Goal: Transaction & Acquisition: Download file/media

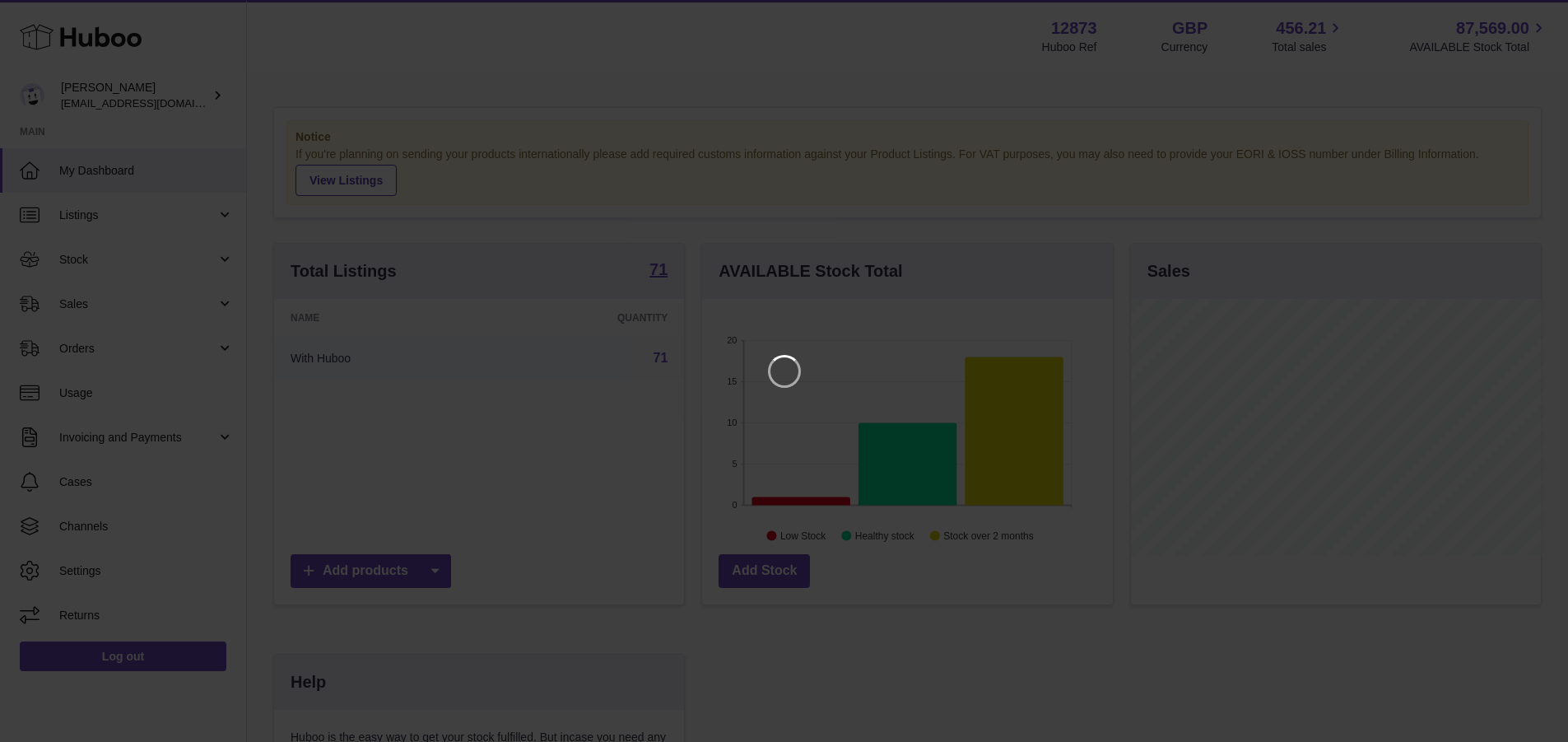
scroll to position [257, 415]
click at [1538, 15] on icon "Close" at bounding box center [1538, 15] width 13 height 13
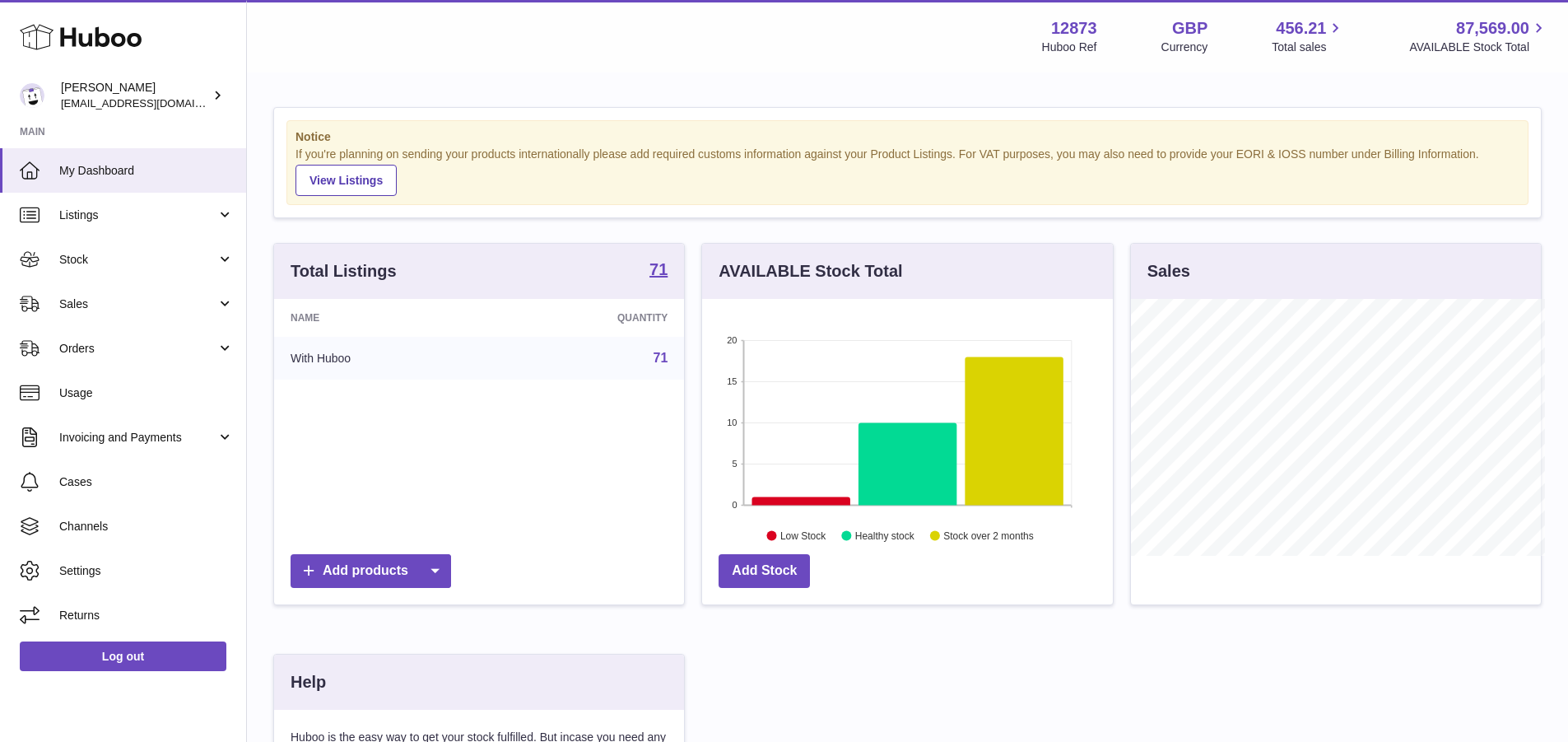
scroll to position [822858, 822856]
click at [117, 261] on span "Stock" at bounding box center [137, 260] width 157 height 15
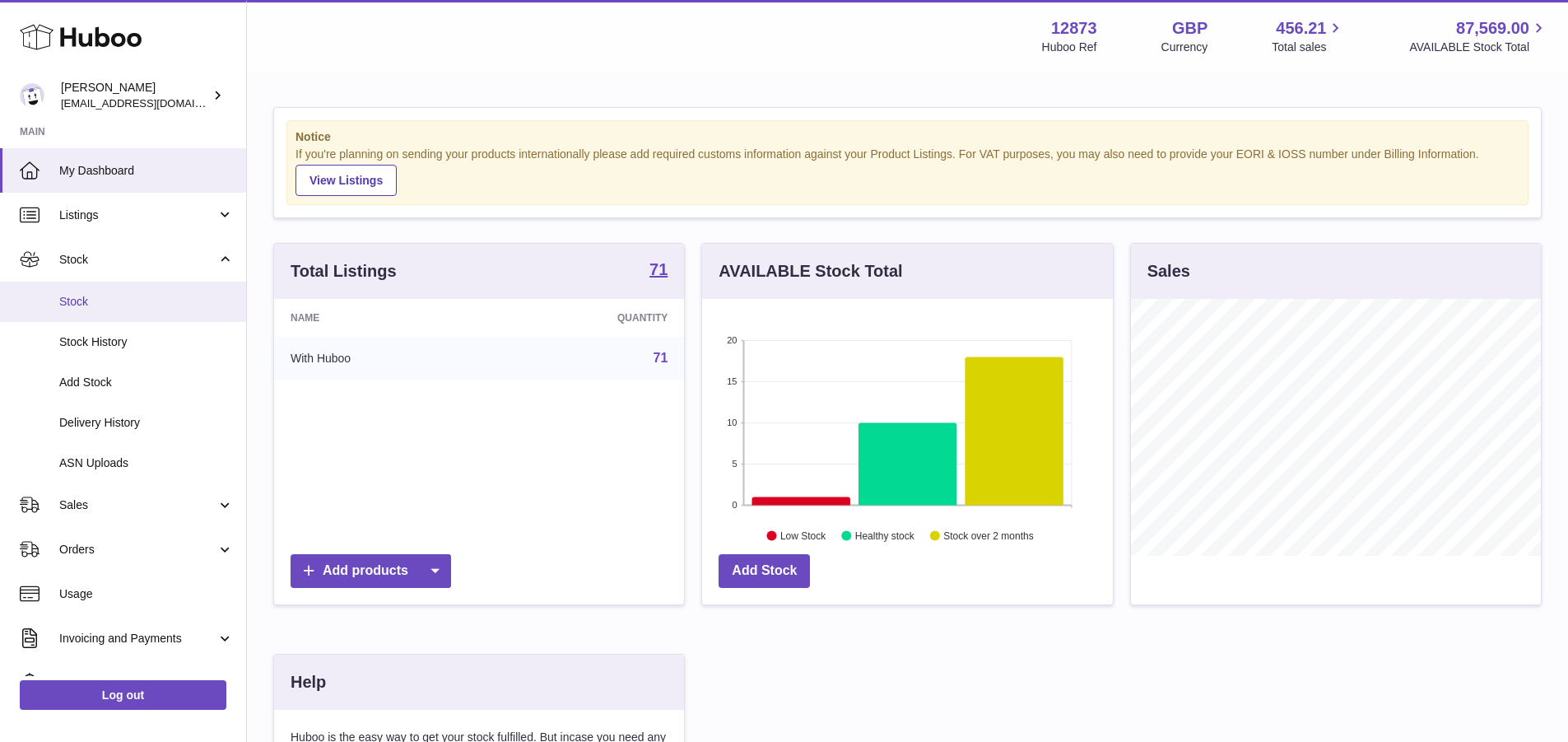
click at [100, 306] on span "Stock" at bounding box center [146, 302] width 174 height 15
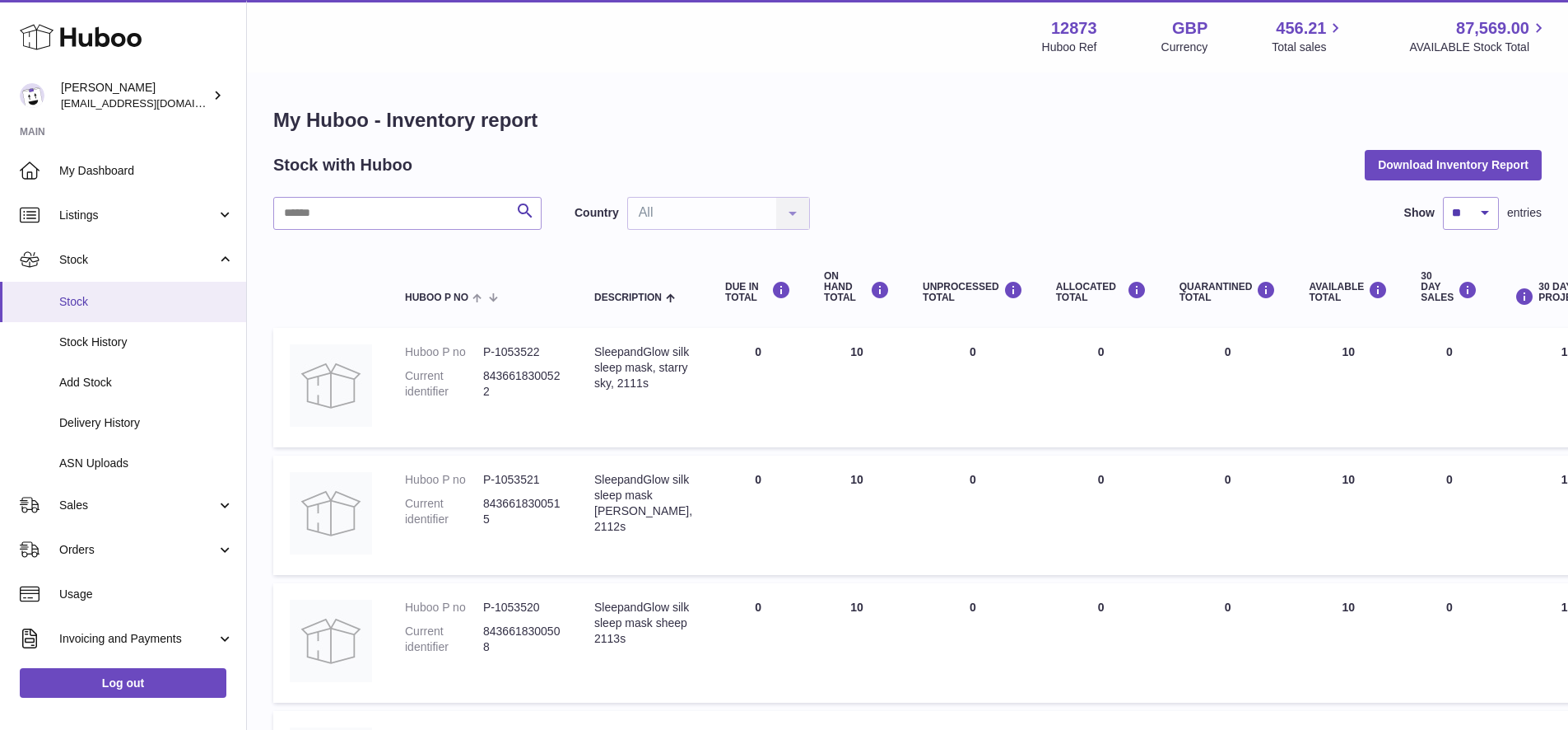
click at [70, 301] on span "Stock" at bounding box center [146, 302] width 174 height 15
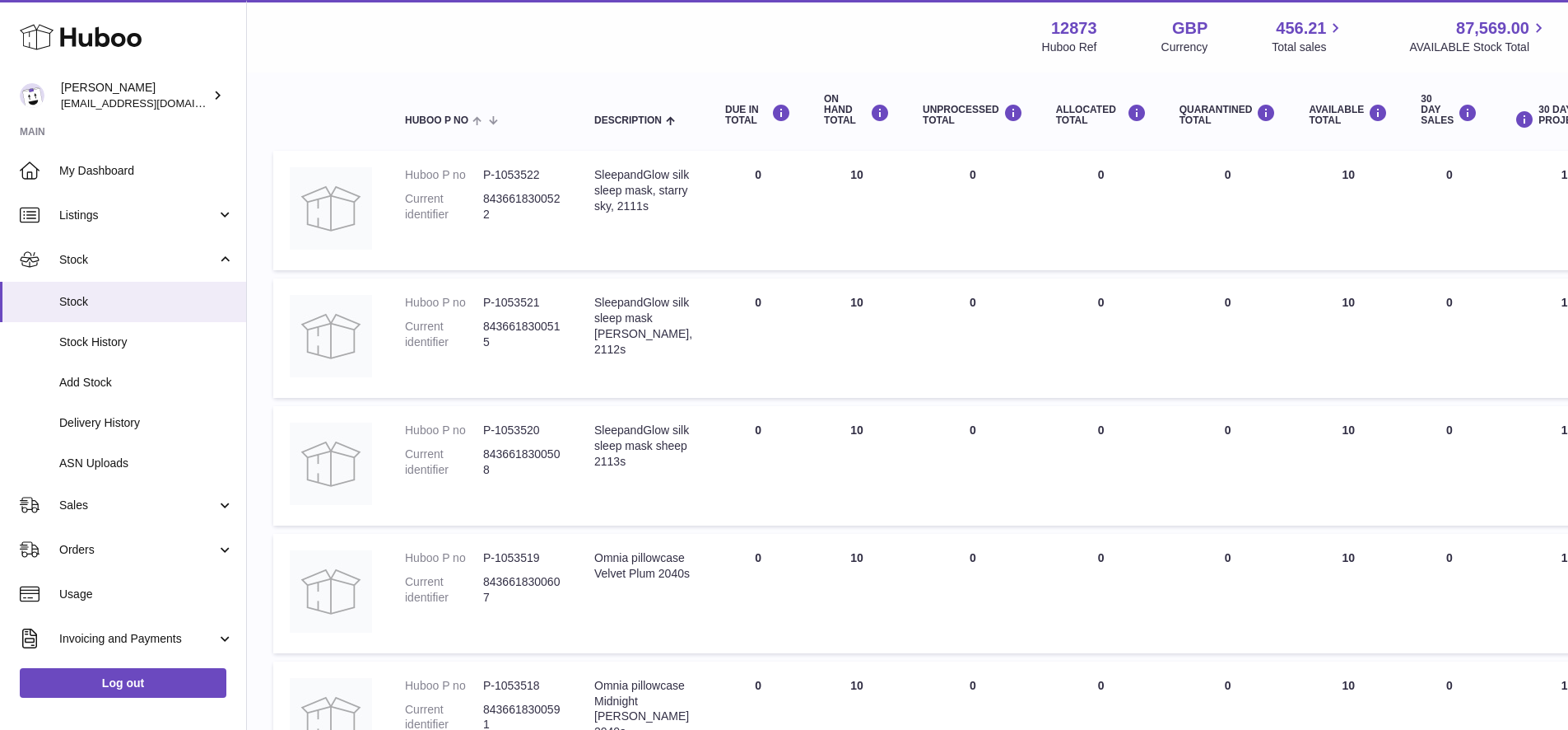
scroll to position [517, 0]
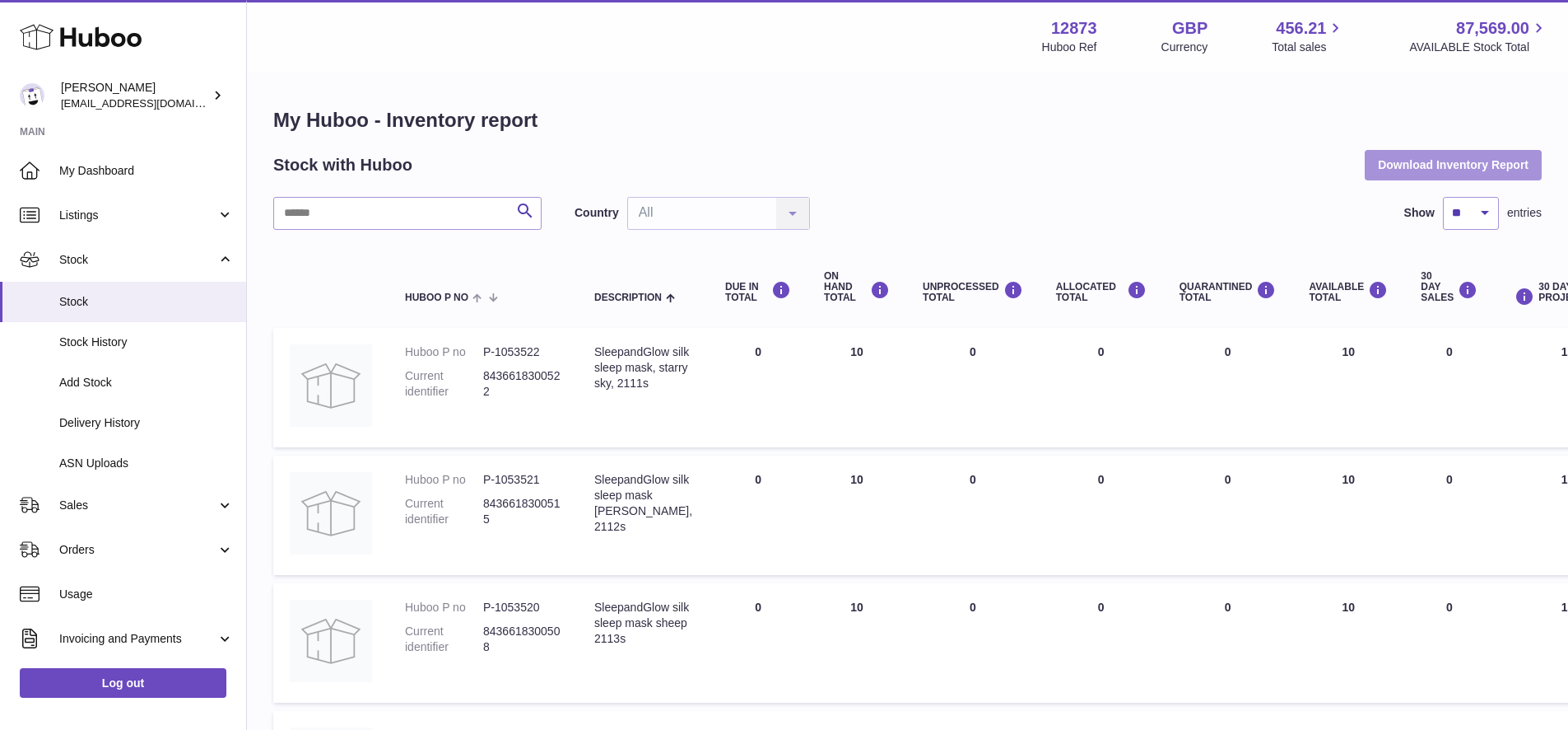
click at [1386, 158] on button "Download Inventory Report" at bounding box center [1454, 164] width 177 height 30
